Goal: Task Accomplishment & Management: Use online tool/utility

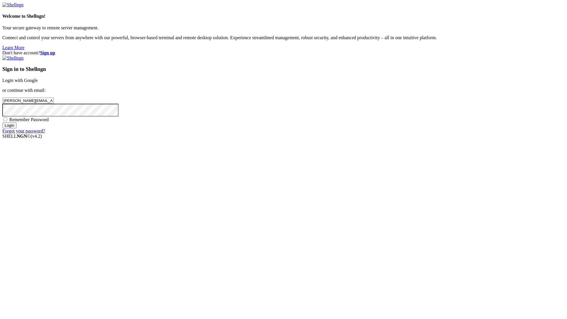
click at [17, 128] on input "Login" at bounding box center [9, 125] width 14 height 6
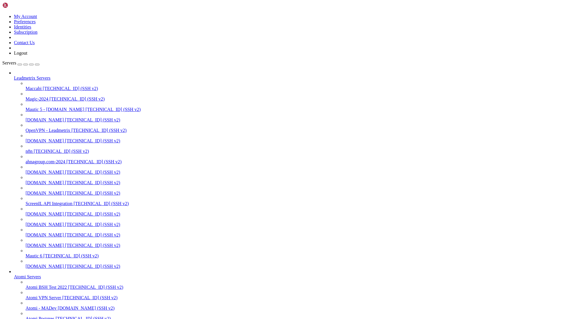
scroll to position [94, 0]
